Goal: Task Accomplishment & Management: Use online tool/utility

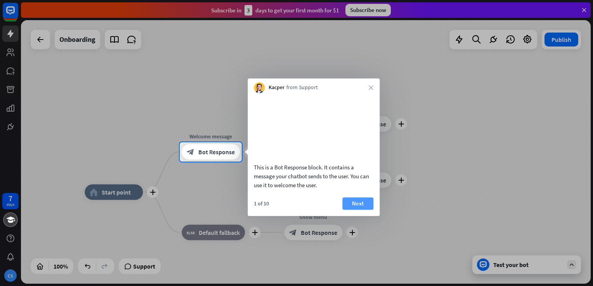
click at [360, 210] on button "Next" at bounding box center [357, 203] width 31 height 12
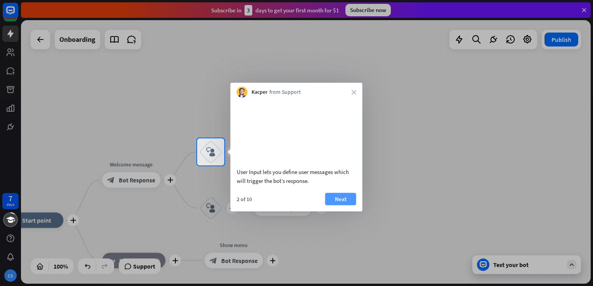
click at [339, 205] on button "Next" at bounding box center [340, 199] width 31 height 12
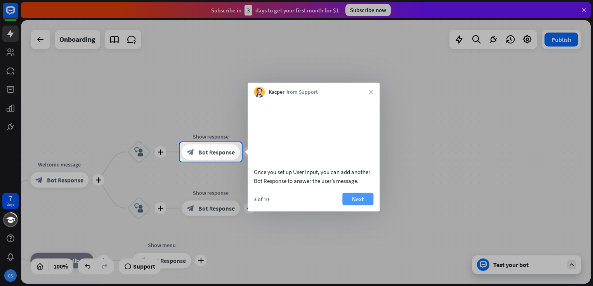
click at [350, 205] on button "Next" at bounding box center [357, 199] width 31 height 12
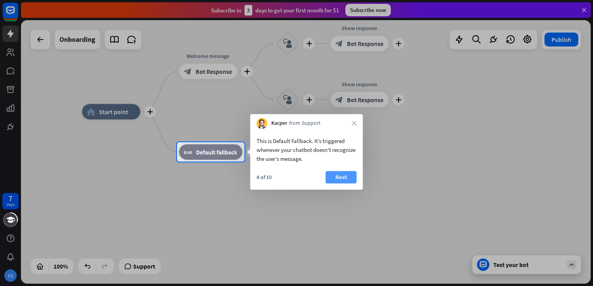
click at [350, 179] on button "Next" at bounding box center [341, 177] width 31 height 12
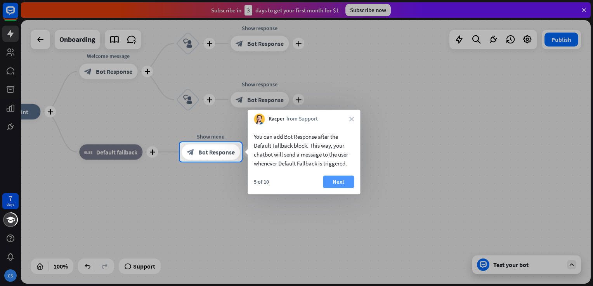
click at [344, 182] on button "Next" at bounding box center [338, 182] width 31 height 12
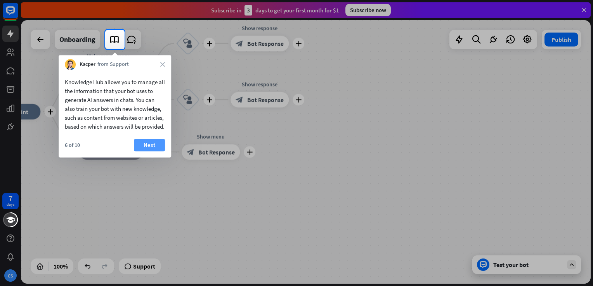
click at [145, 151] on button "Next" at bounding box center [149, 145] width 31 height 12
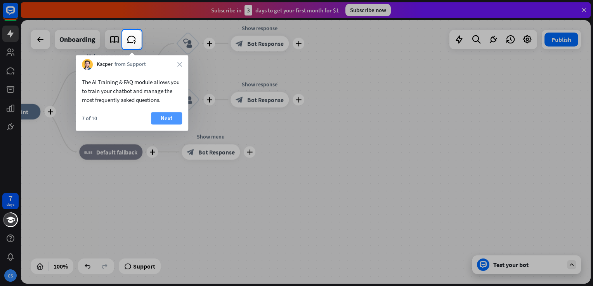
click at [163, 116] on button "Next" at bounding box center [166, 118] width 31 height 12
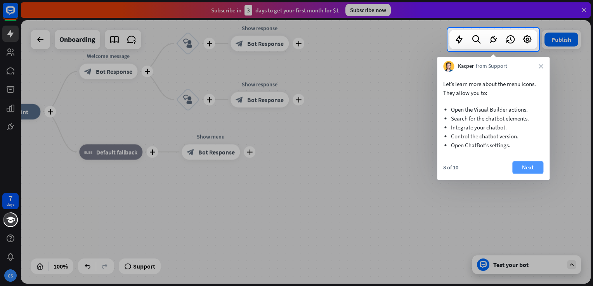
click at [527, 168] on button "Next" at bounding box center [527, 167] width 31 height 12
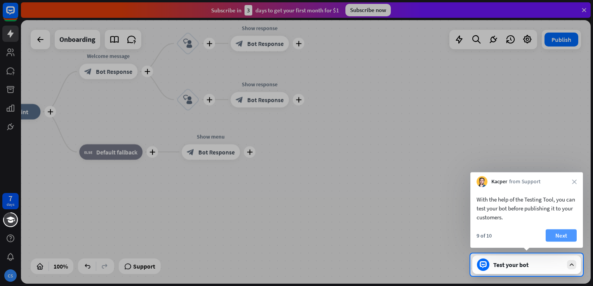
click at [554, 235] on button "Next" at bounding box center [561, 236] width 31 height 12
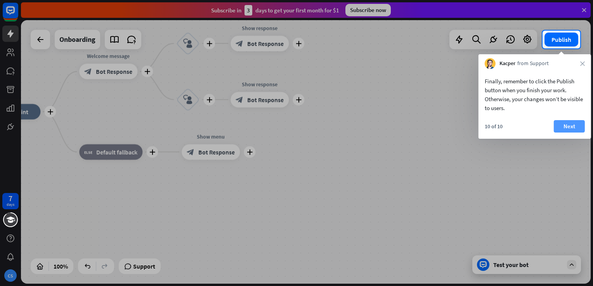
click at [564, 126] on button "Next" at bounding box center [569, 126] width 31 height 12
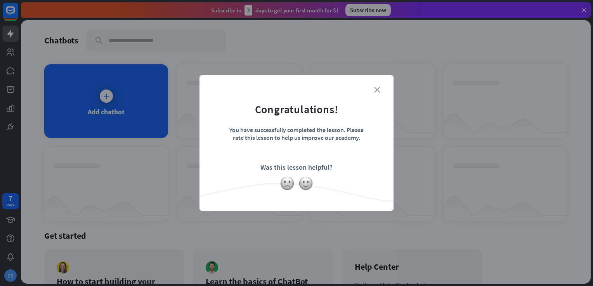
click at [374, 90] on icon "close" at bounding box center [377, 90] width 6 height 6
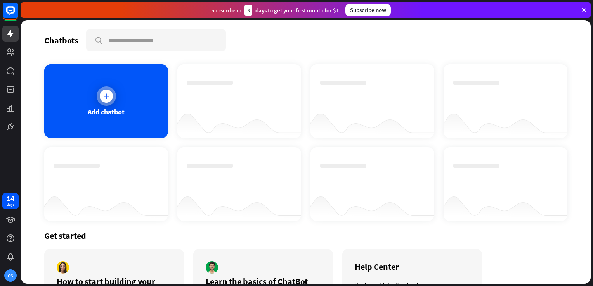
click at [114, 98] on div at bounding box center [106, 96] width 19 height 19
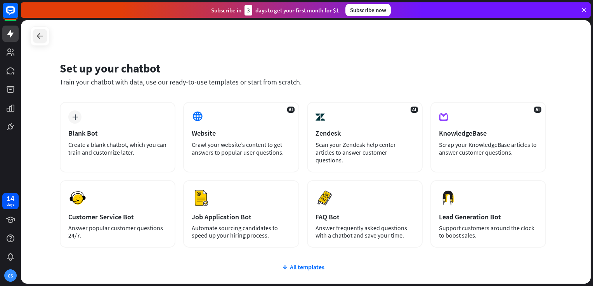
click at [43, 35] on icon at bounding box center [39, 35] width 9 height 9
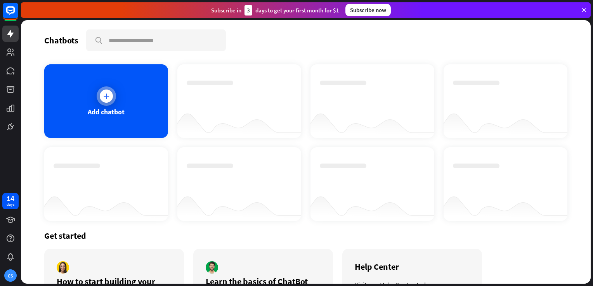
click at [101, 101] on div at bounding box center [106, 96] width 19 height 19
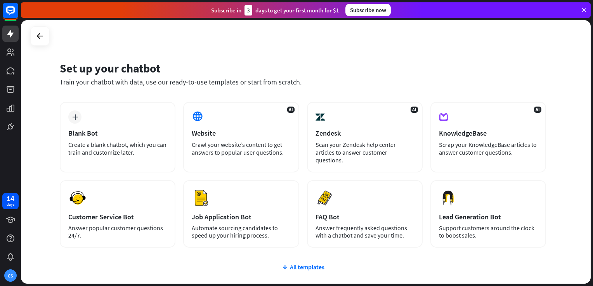
scroll to position [56, 0]
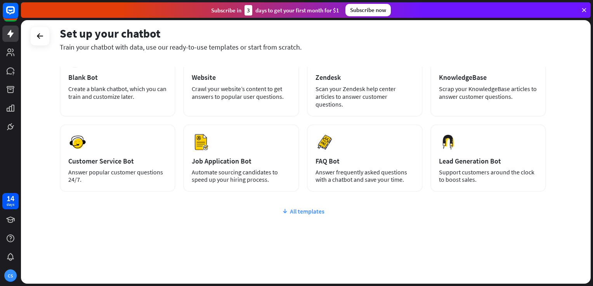
click at [302, 209] on div "All templates" at bounding box center [303, 212] width 486 height 8
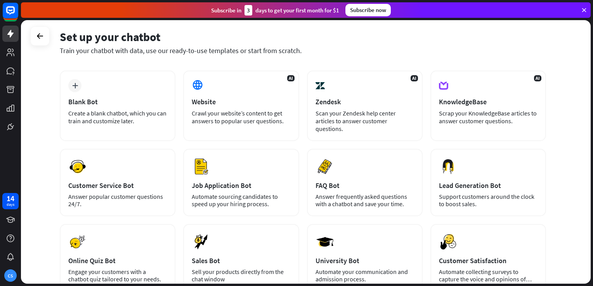
scroll to position [0, 0]
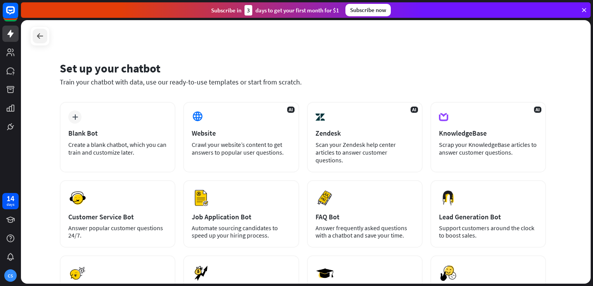
click at [42, 36] on icon at bounding box center [39, 35] width 9 height 9
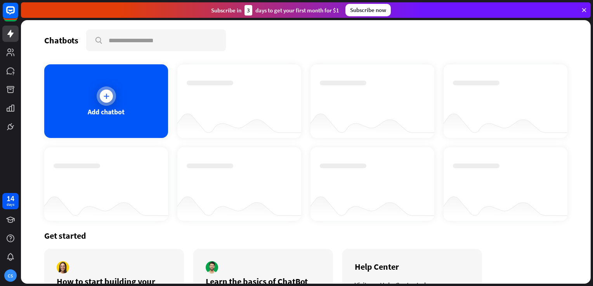
click at [106, 97] on icon at bounding box center [106, 96] width 8 height 8
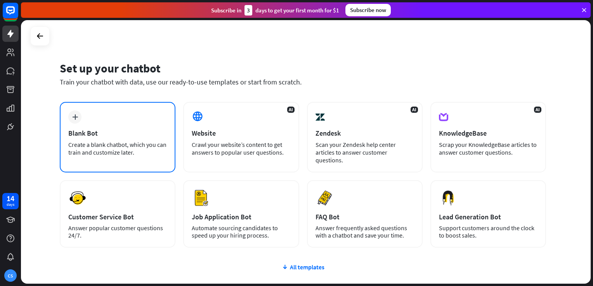
click at [123, 137] on div "Blank Bot" at bounding box center [117, 133] width 99 height 9
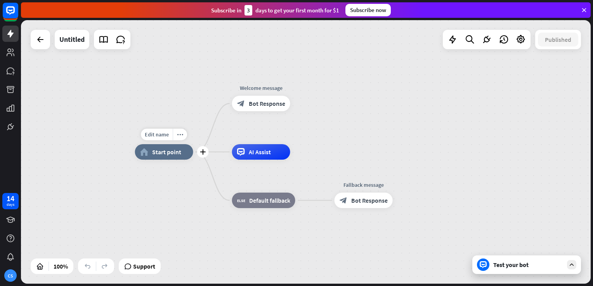
click at [160, 159] on div "home_2 Start point" at bounding box center [164, 152] width 58 height 16
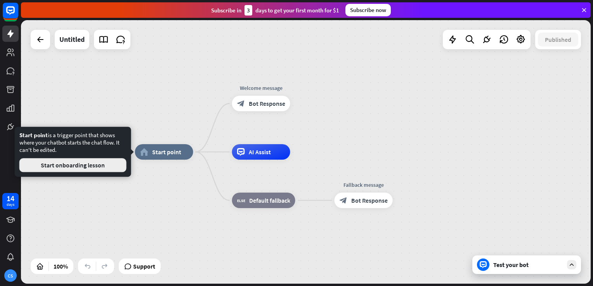
click at [70, 165] on button "Start onboarding lesson" at bounding box center [72, 165] width 107 height 14
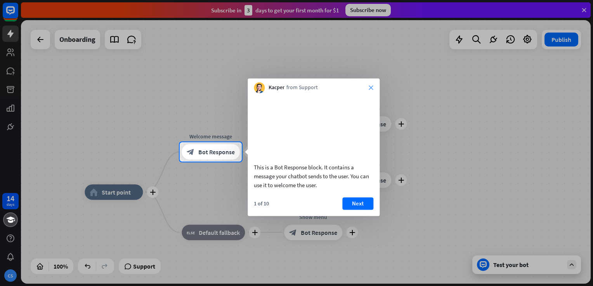
click at [372, 88] on icon "close" at bounding box center [371, 87] width 5 height 5
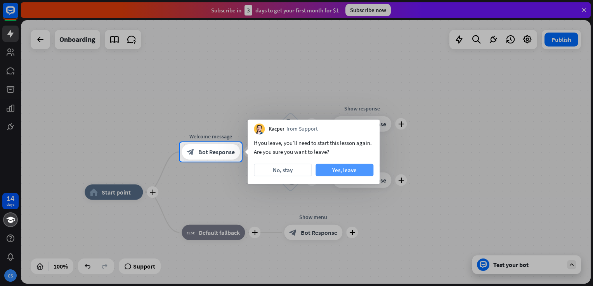
click at [369, 175] on button "Yes, leave" at bounding box center [344, 170] width 58 height 12
